Goal: Navigation & Orientation: Find specific page/section

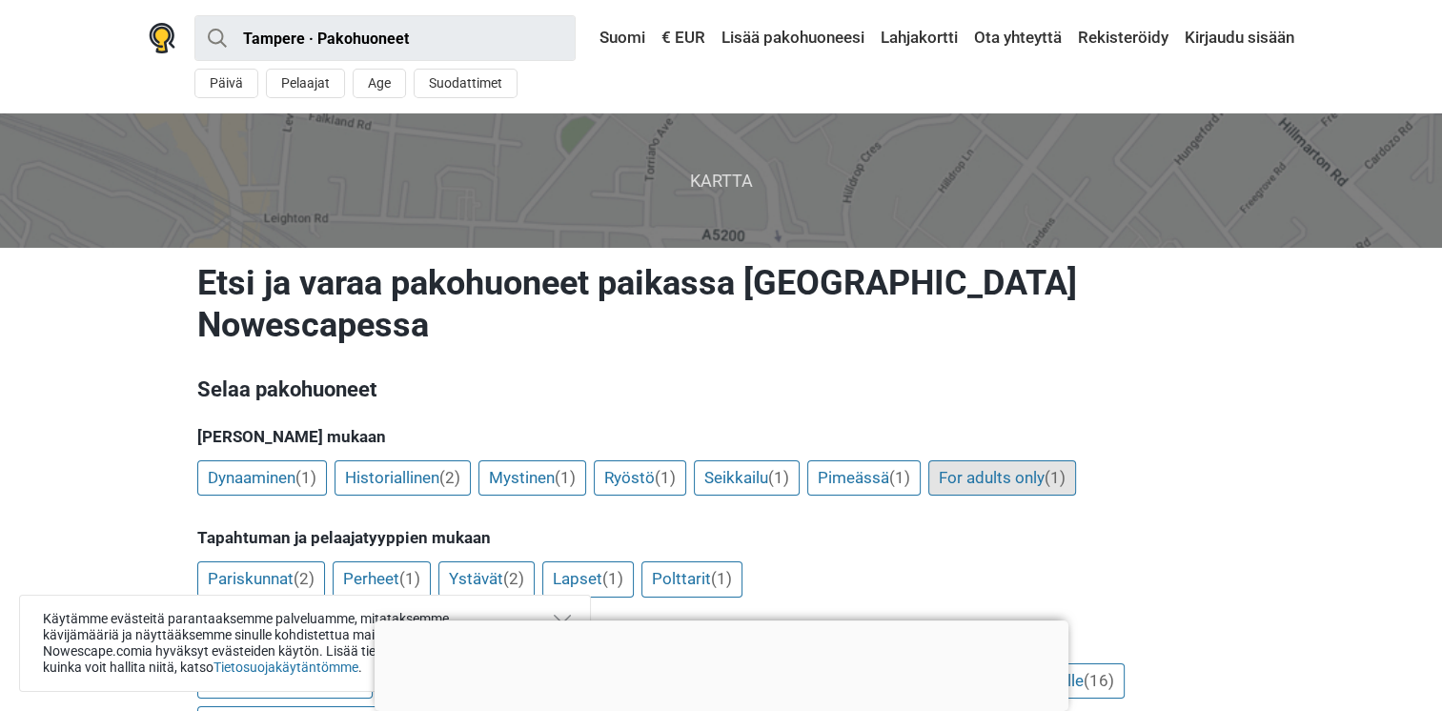
click at [1053, 460] on link "For adults only (1)" at bounding box center [1002, 478] width 148 height 36
click at [267, 561] on link "Pariskunnat (2)" at bounding box center [261, 579] width 128 height 36
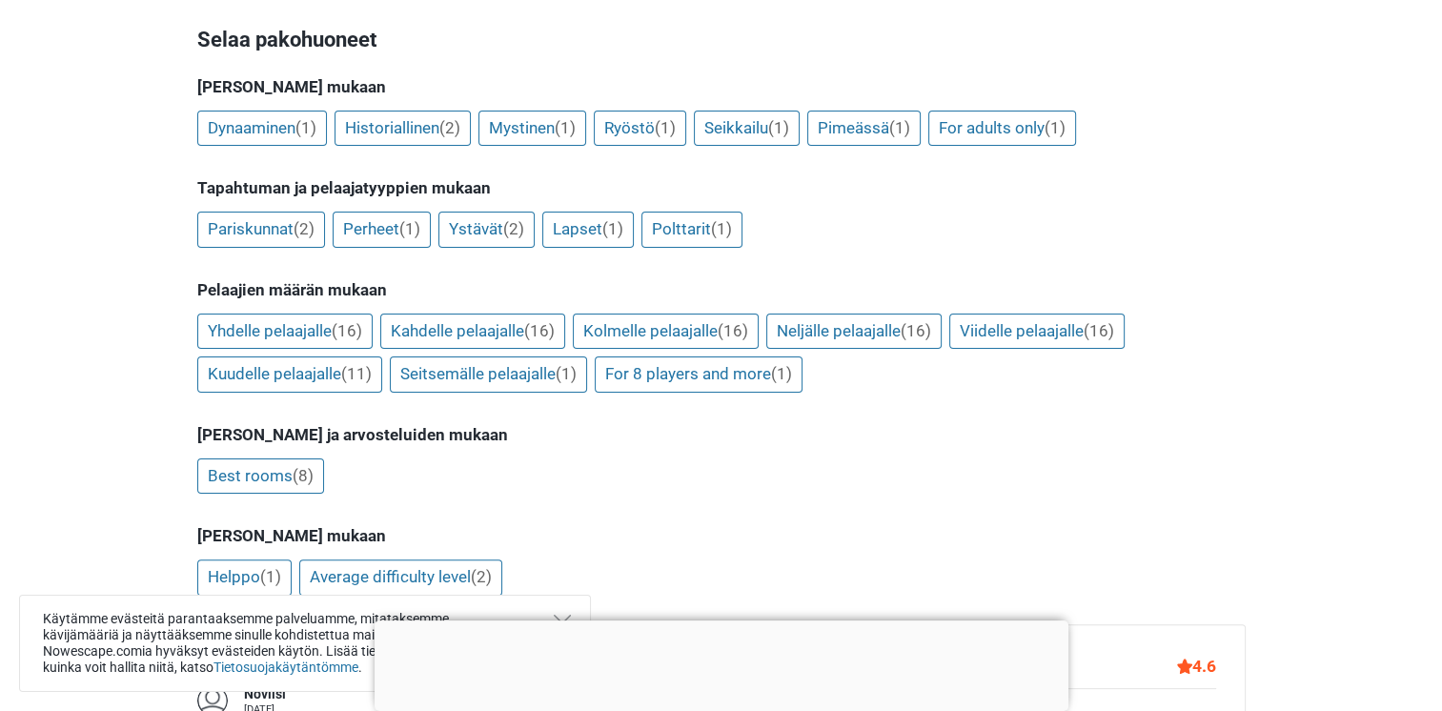
scroll to position [477, 0]
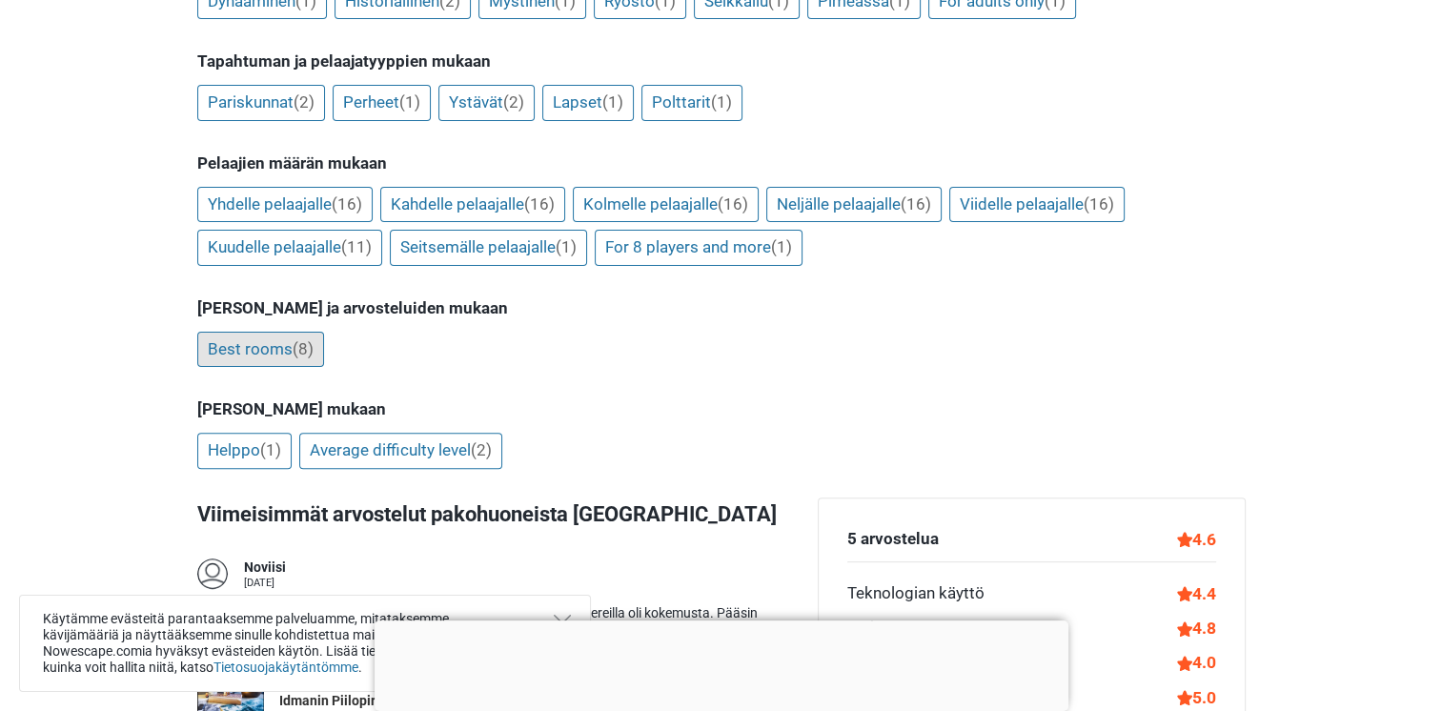
click at [273, 332] on link "Best rooms (8)" at bounding box center [260, 350] width 127 height 36
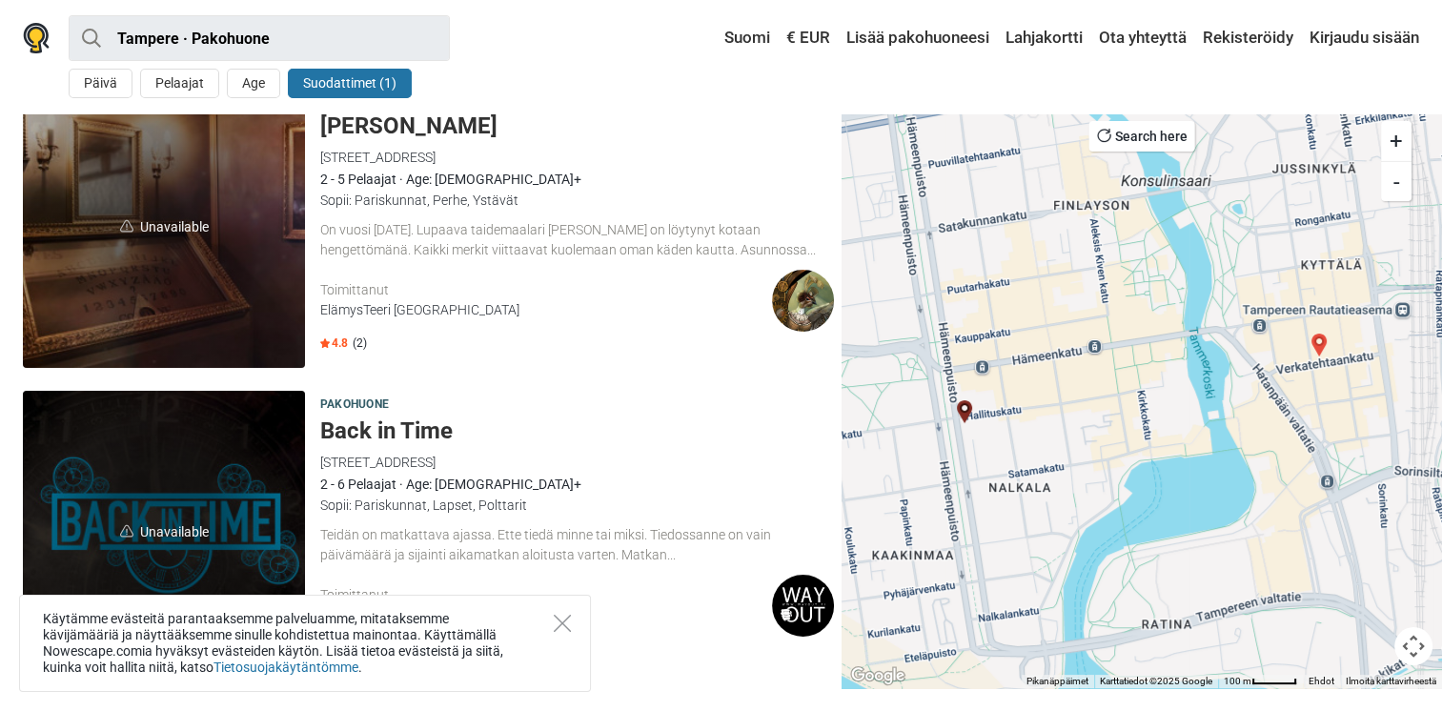
scroll to position [95, 0]
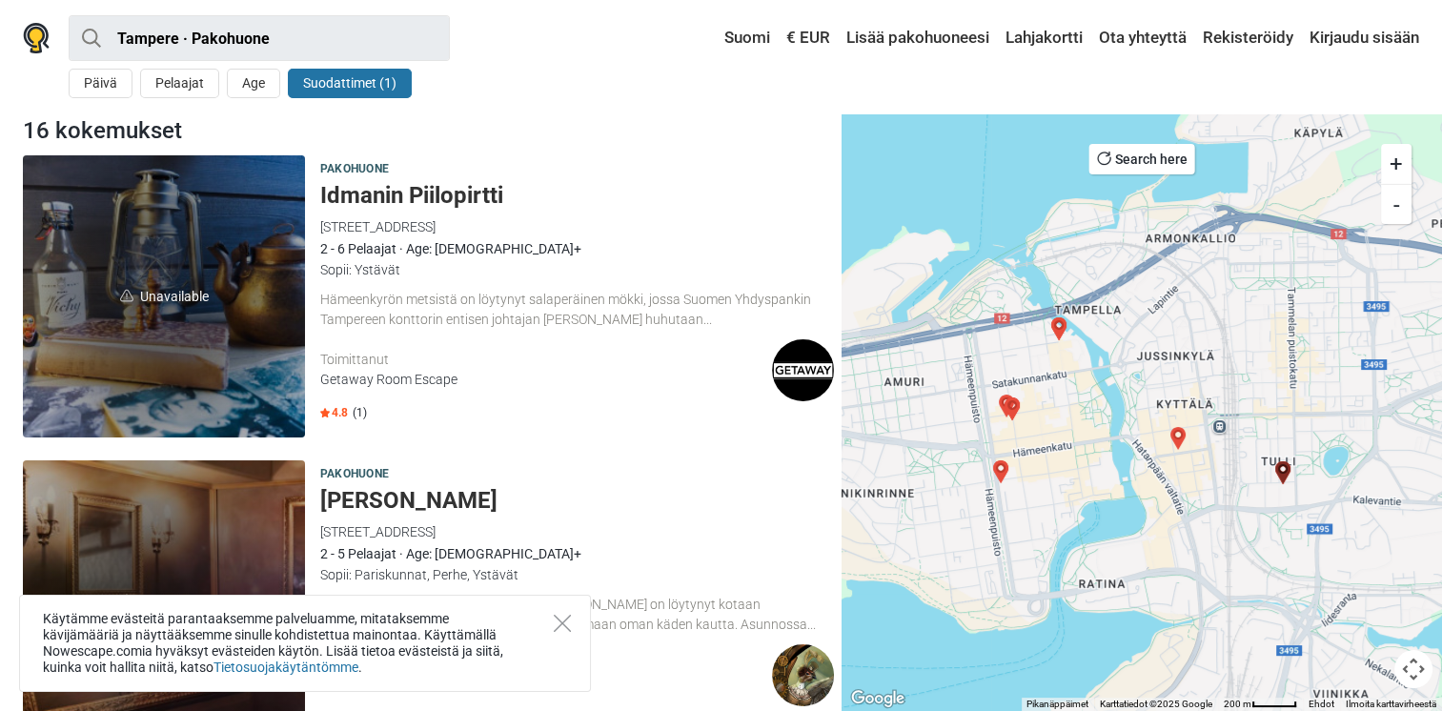
click at [450, 197] on h5 "Idmanin Piilopirtti" at bounding box center [577, 196] width 514 height 28
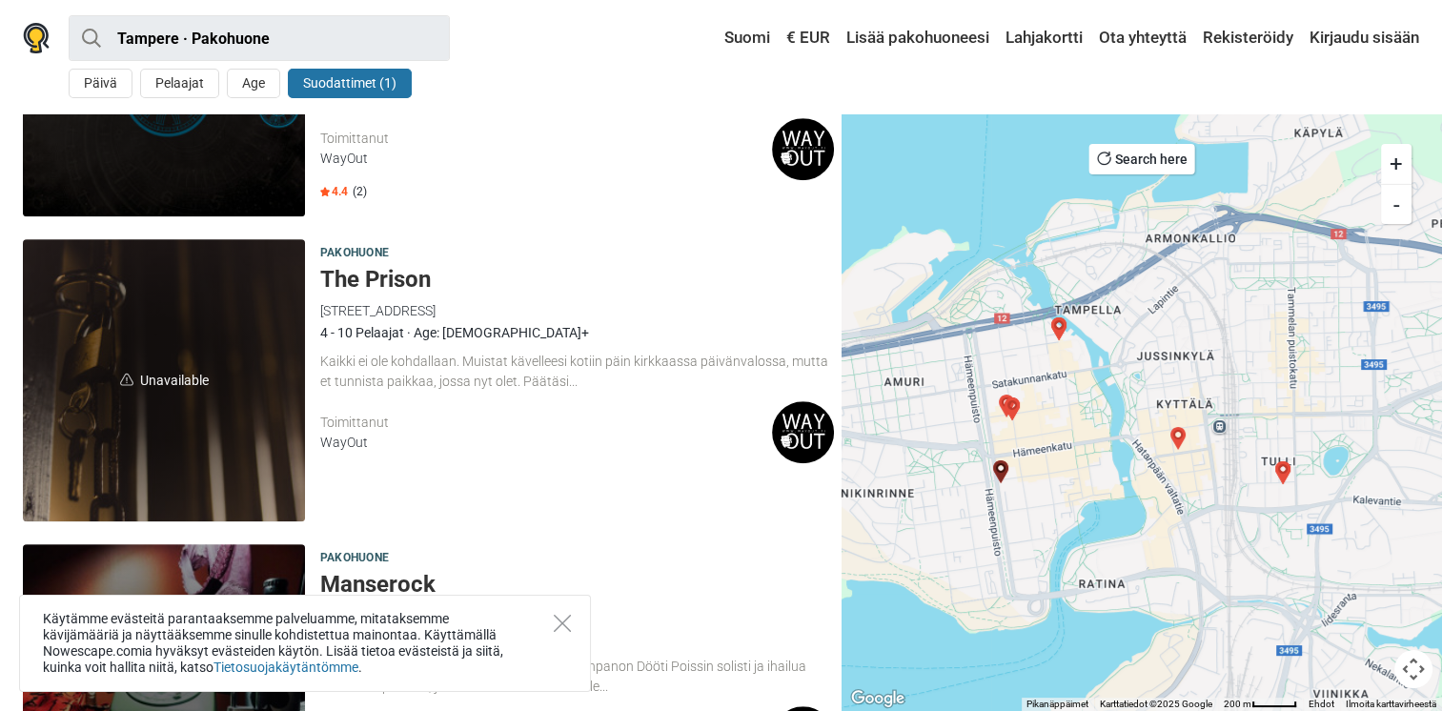
scroll to position [953, 0]
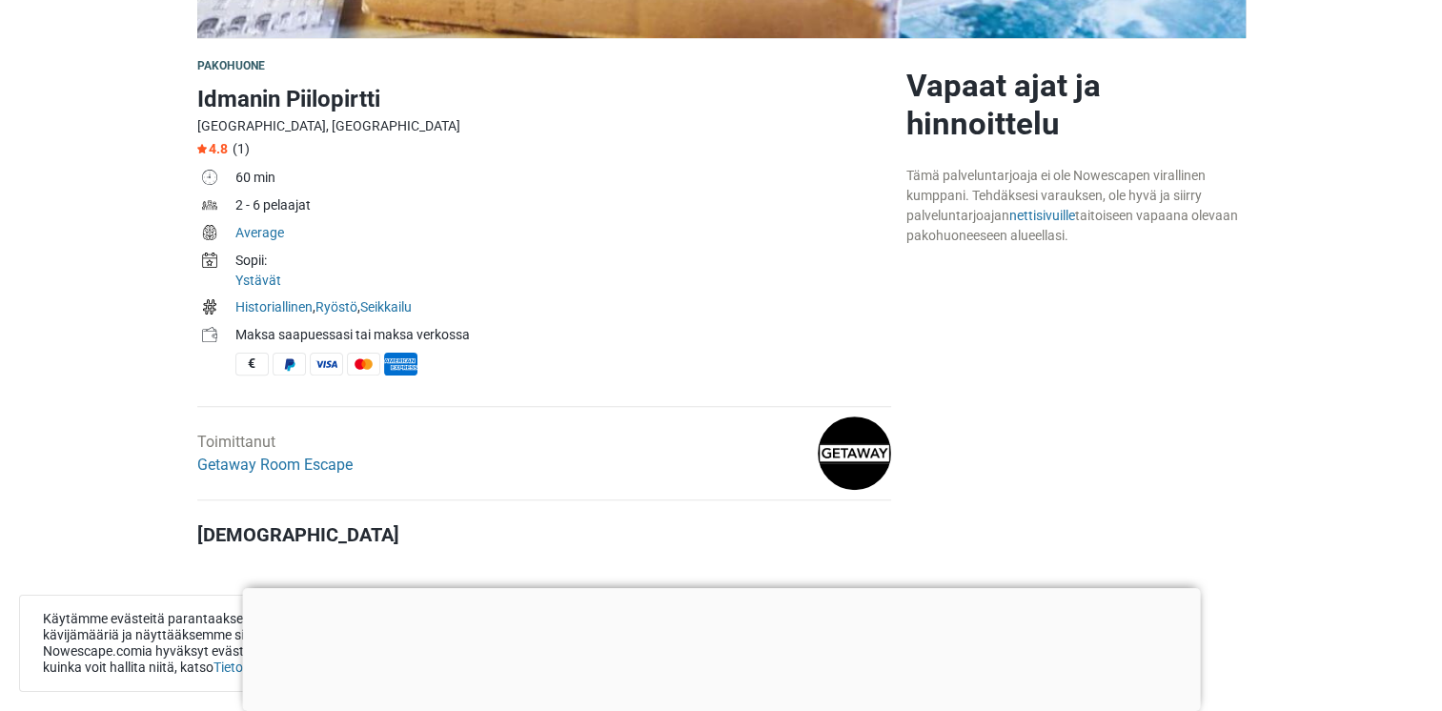
scroll to position [572, 0]
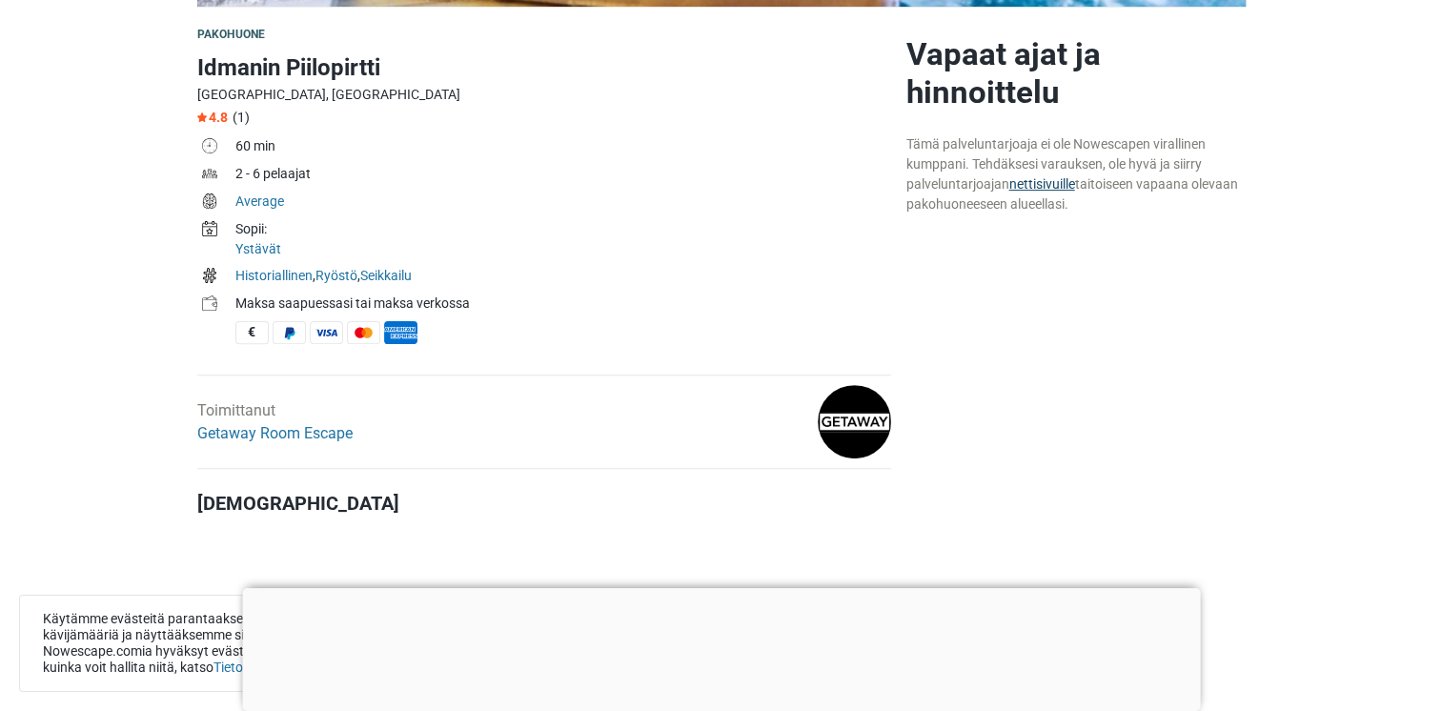
click at [1044, 182] on link "nettisivuille" at bounding box center [1042, 183] width 66 height 15
